Goal: Information Seeking & Learning: Learn about a topic

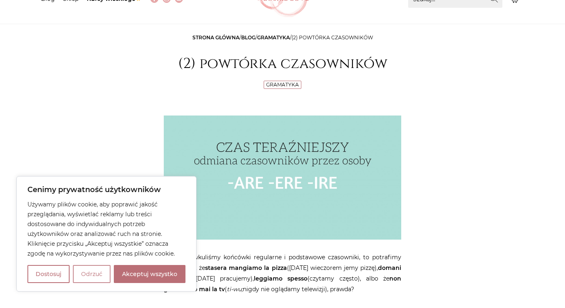
click at [90, 279] on button "Odrzuć" at bounding box center [92, 274] width 38 height 18
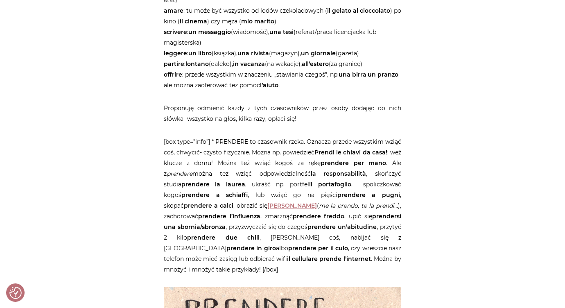
scroll to position [580, 0]
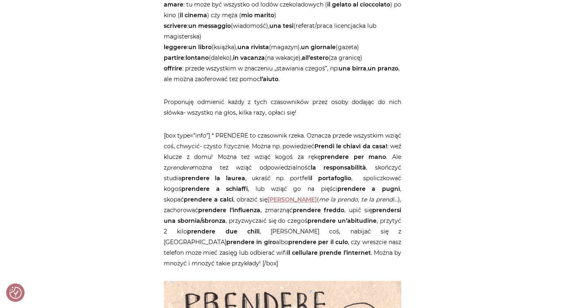
click at [238, 146] on p "[box type=”info”] * PRENDERE to czasownik rzeka. Oznacza przede wszystkim wziąć…" at bounding box center [282, 199] width 237 height 138
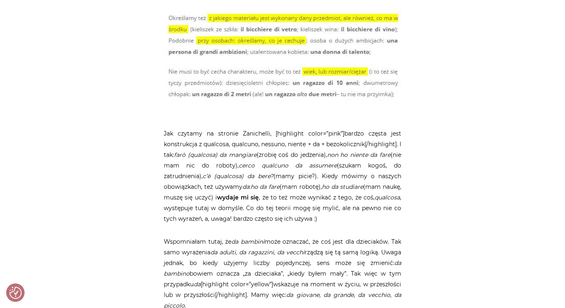
scroll to position [1042, 0]
